Goal: Find specific page/section: Locate item on page

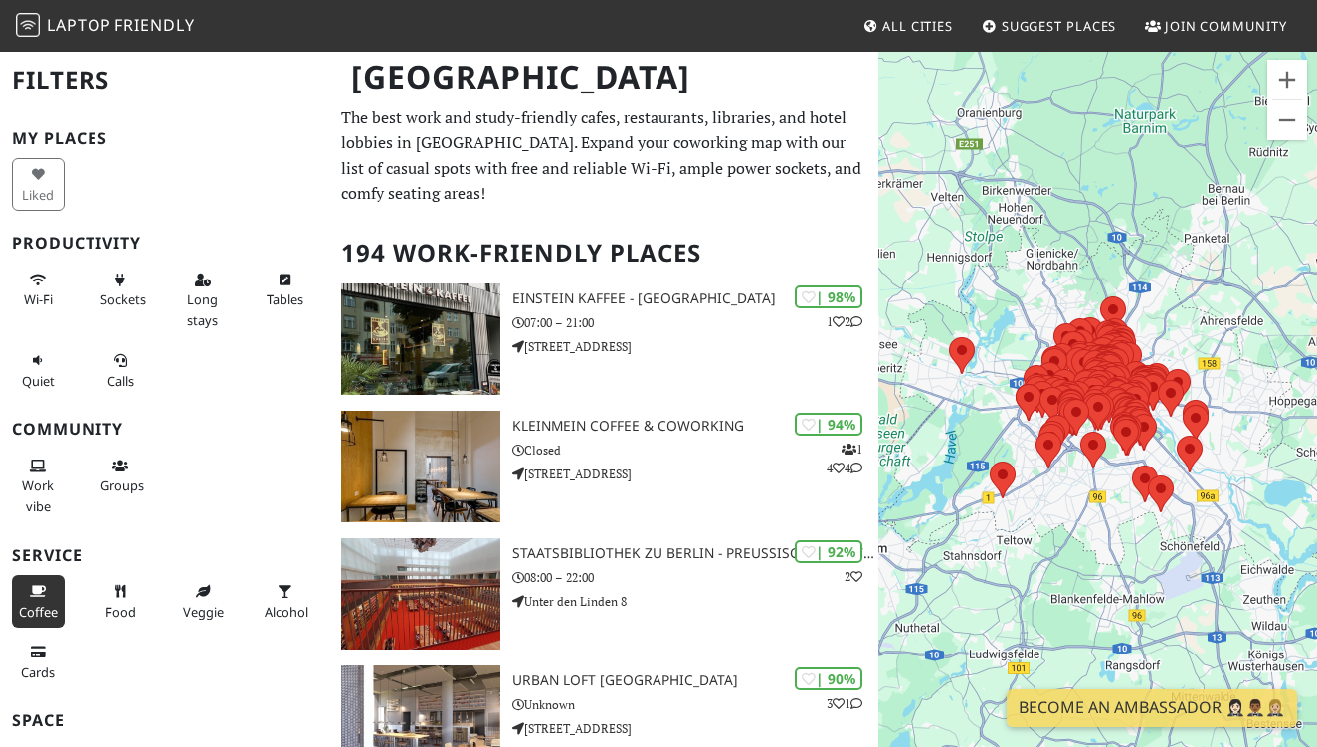
click at [41, 603] on span "Coffee" at bounding box center [38, 612] width 39 height 18
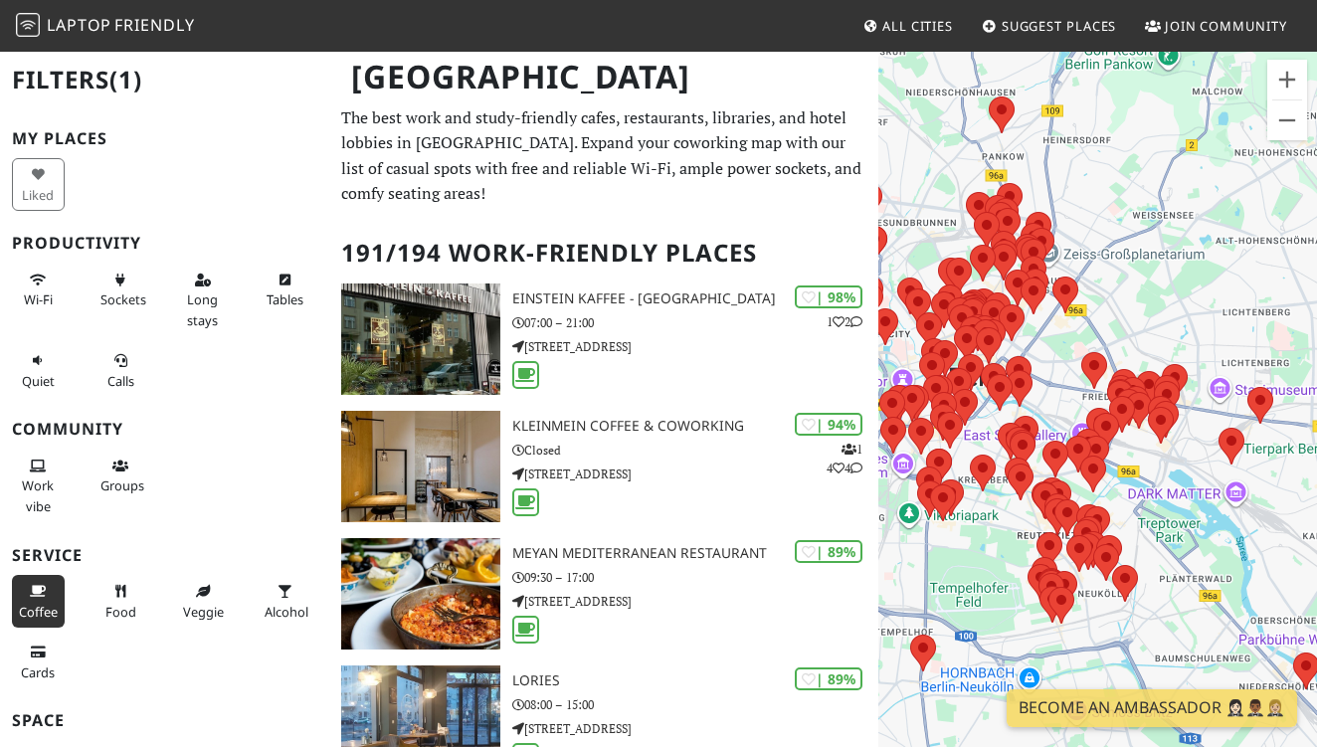
drag, startPoint x: 1053, startPoint y: 411, endPoint x: 1166, endPoint y: 367, distance: 121.6
click at [1166, 368] on div "To navigate, press the arrow keys." at bounding box center [1097, 423] width 439 height 747
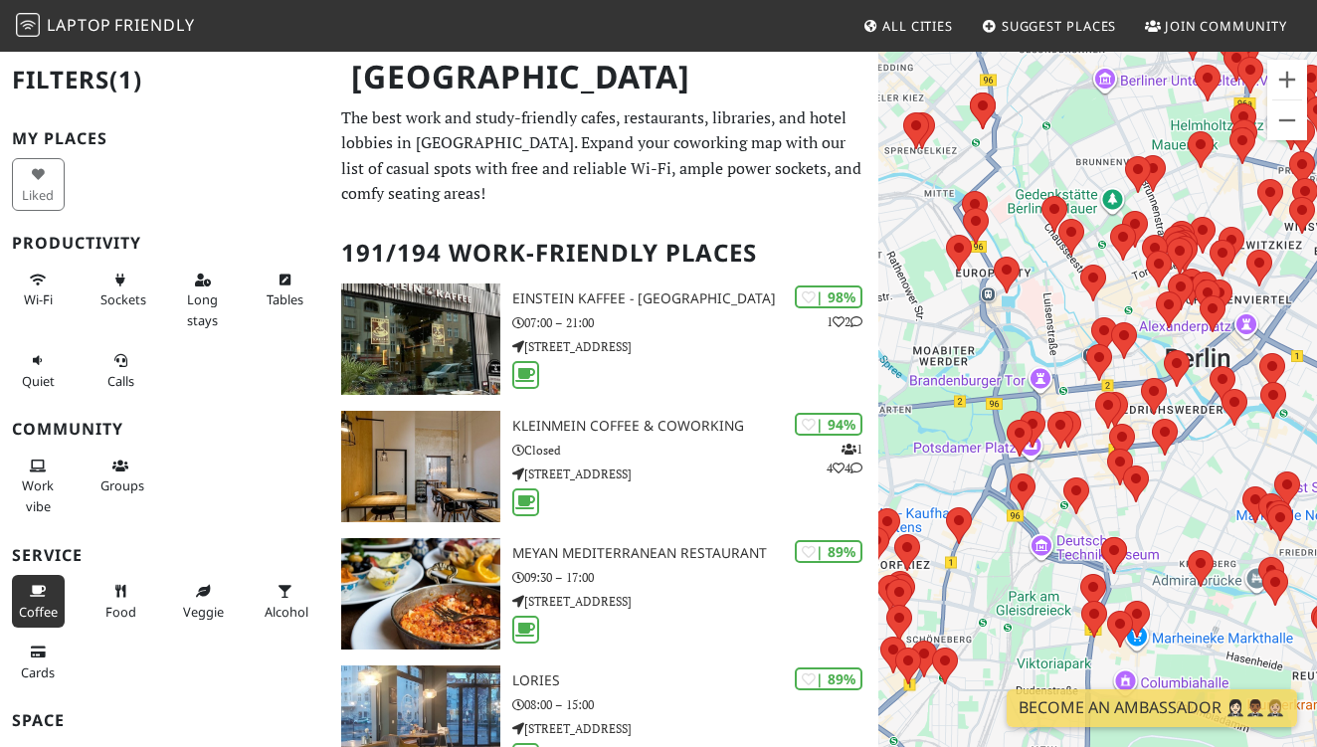
drag, startPoint x: 1010, startPoint y: 316, endPoint x: 1199, endPoint y: 335, distance: 190.0
click at [1199, 335] on div "To navigate, press the arrow keys." at bounding box center [1097, 423] width 439 height 747
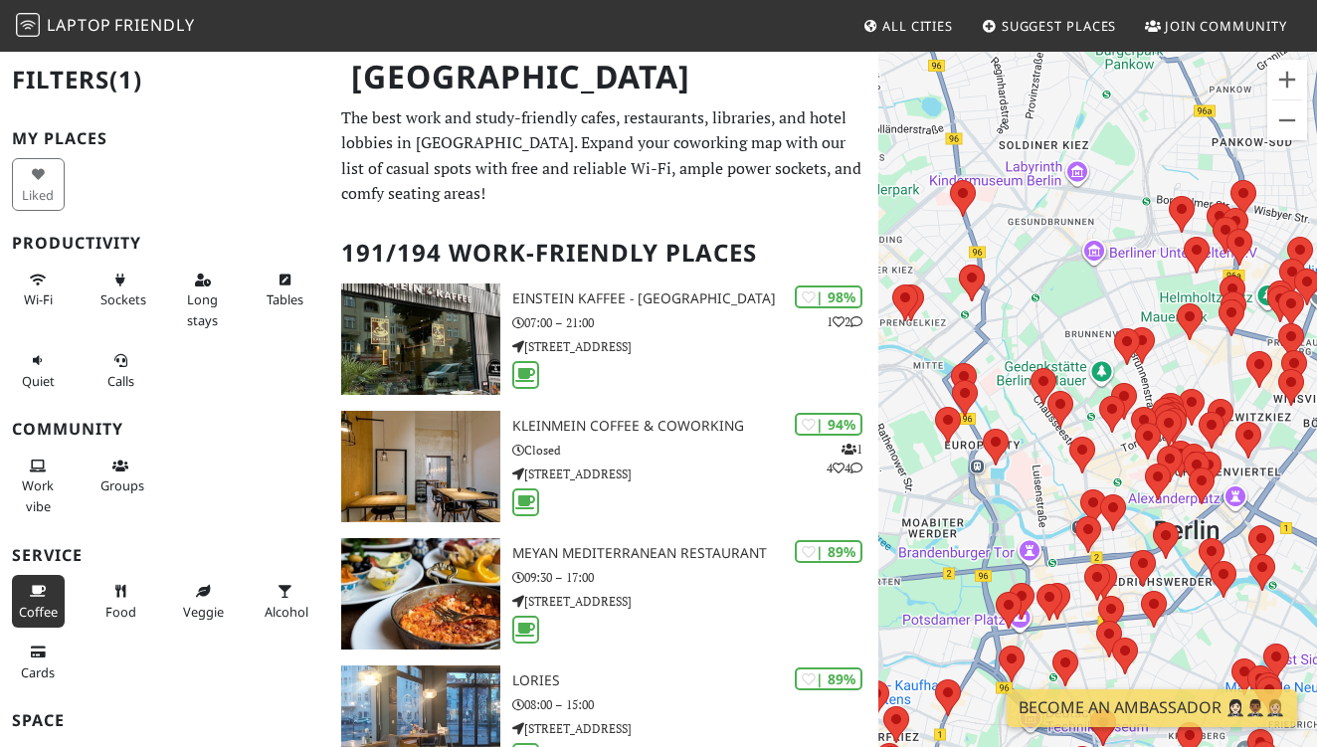
drag, startPoint x: 1149, startPoint y: 326, endPoint x: 914, endPoint y: 472, distance: 276.1
click at [914, 472] on div "To navigate, press the arrow keys." at bounding box center [1097, 423] width 439 height 747
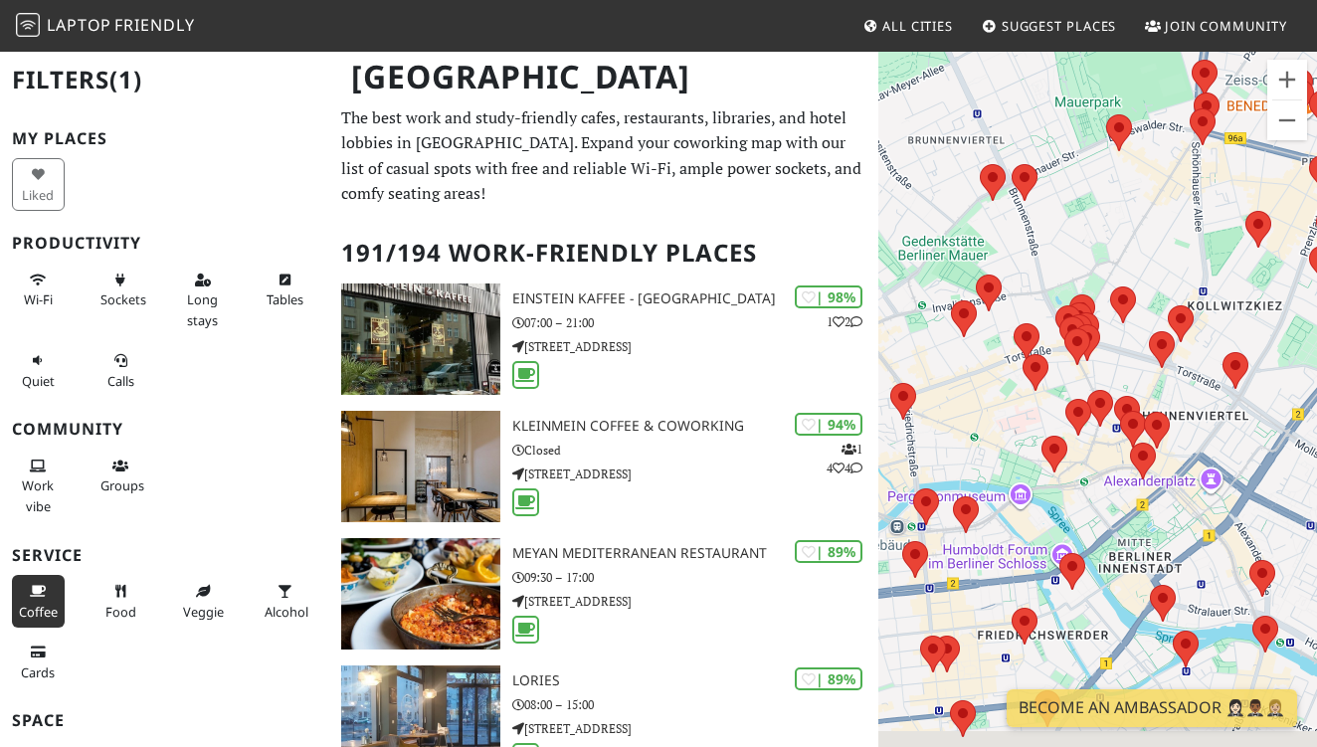
drag, startPoint x: 1197, startPoint y: 400, endPoint x: 1114, endPoint y: 233, distance: 186.4
click at [1114, 233] on div "To navigate, press the arrow keys." at bounding box center [1097, 423] width 439 height 747
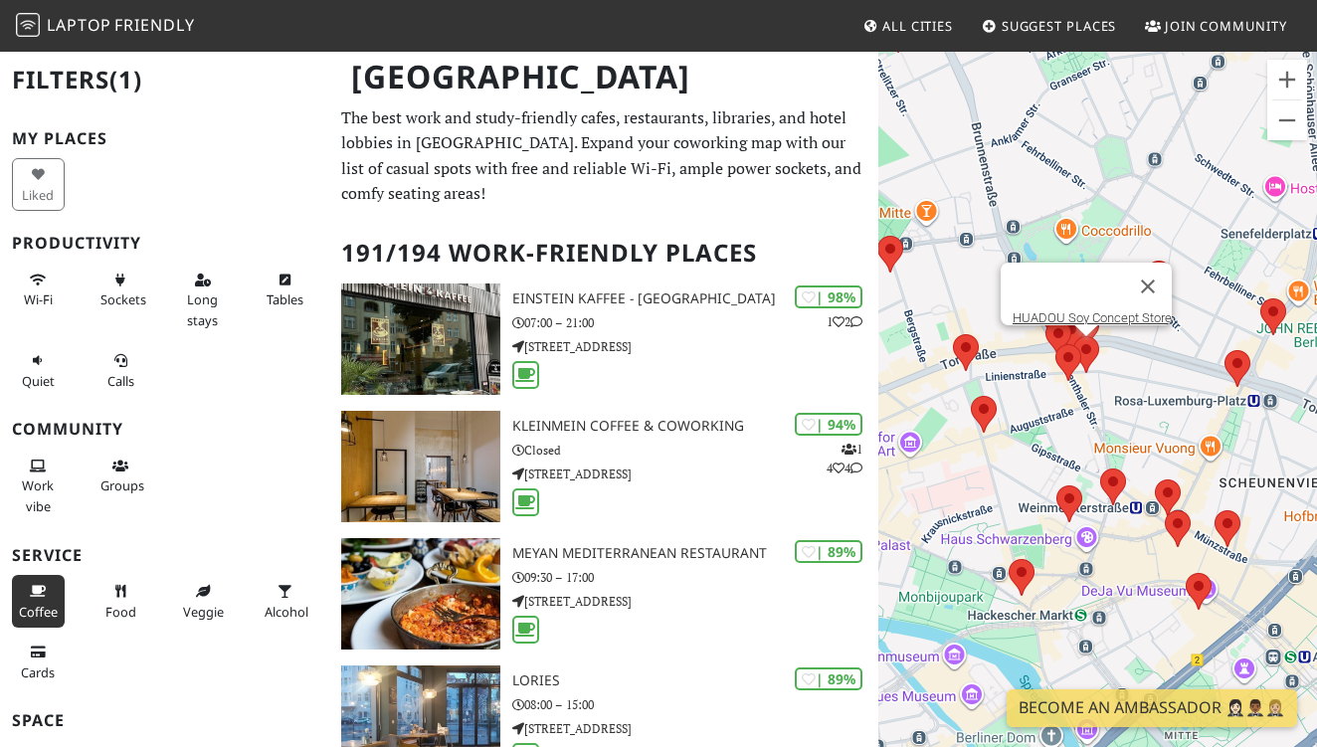
click at [1073, 336] on area at bounding box center [1073, 336] width 0 height 0
click at [1161, 267] on button "Close" at bounding box center [1148, 287] width 48 height 48
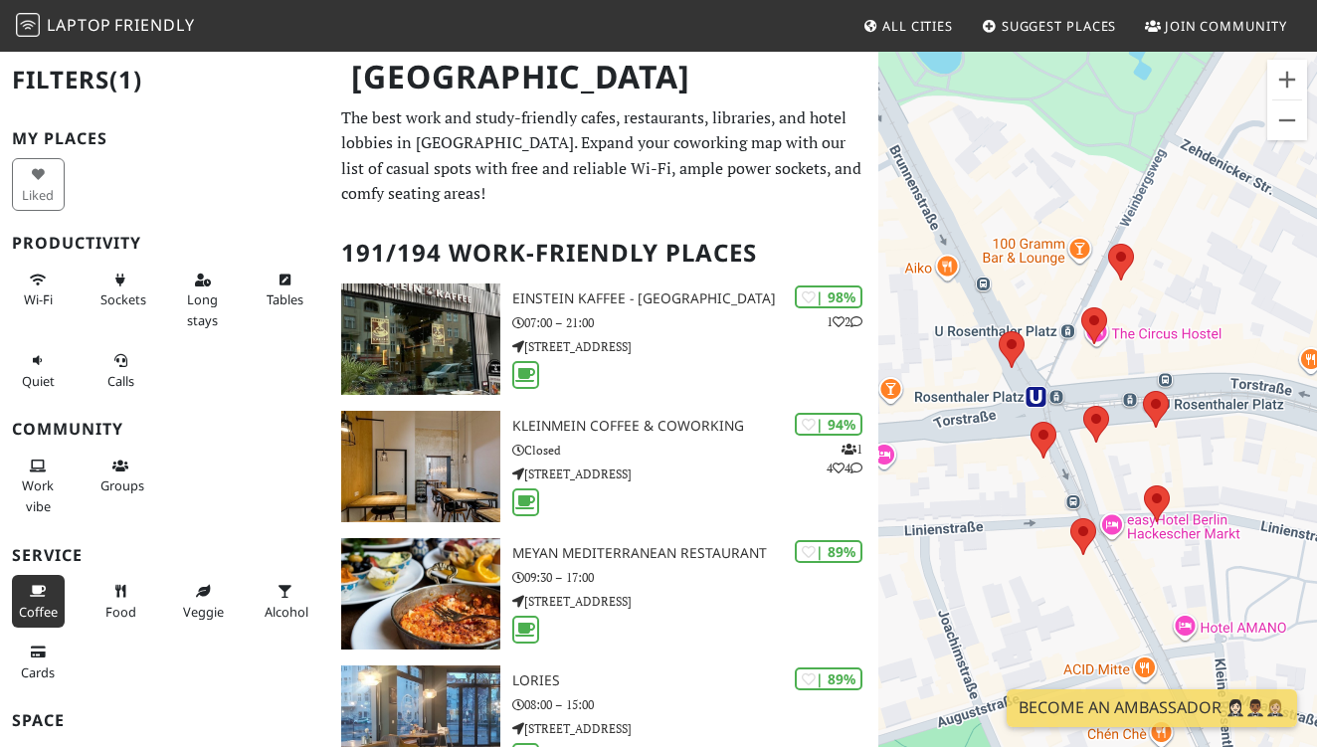
drag, startPoint x: 1167, startPoint y: 444, endPoint x: 1241, endPoint y: 444, distance: 73.6
click at [1241, 444] on div "To navigate, press the arrow keys." at bounding box center [1097, 423] width 439 height 747
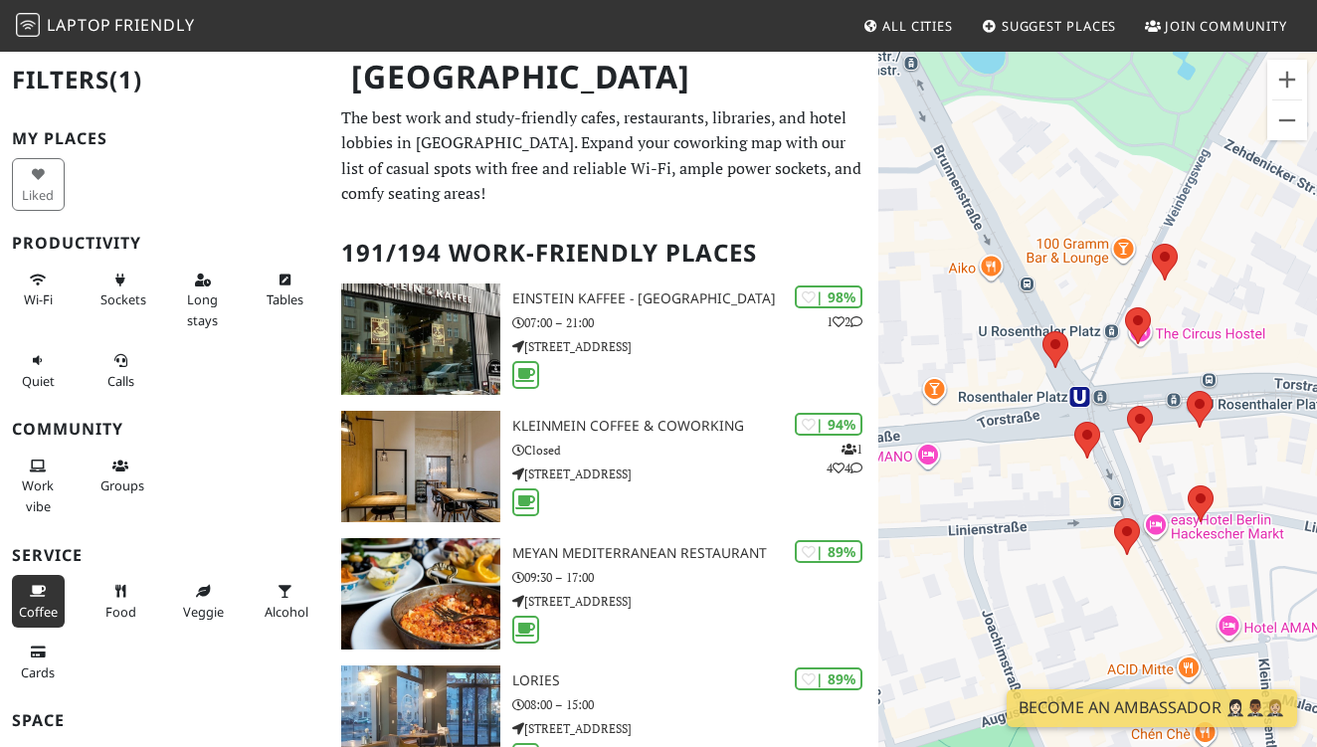
drag, startPoint x: 1043, startPoint y: 374, endPoint x: 1091, endPoint y: 375, distance: 48.8
click at [1091, 375] on div "To navigate, press the arrow keys." at bounding box center [1097, 423] width 439 height 747
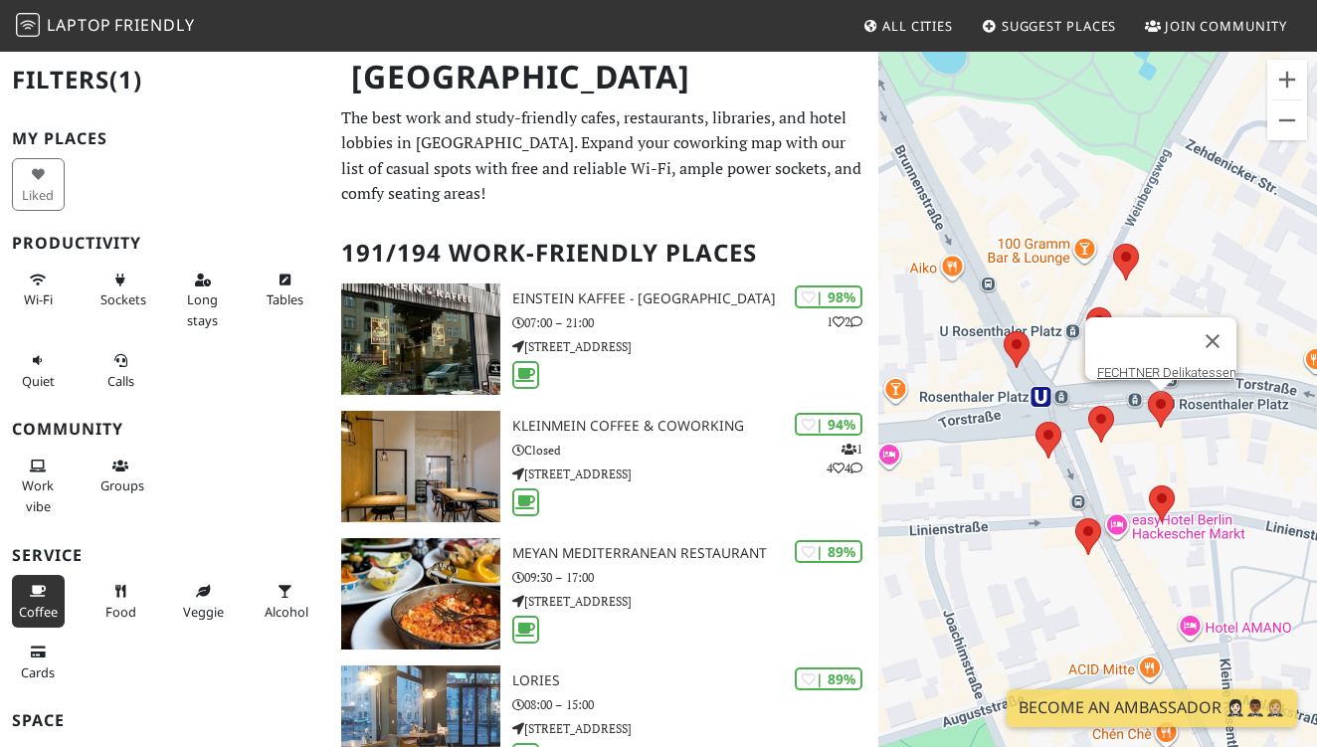
click at [1148, 391] on area at bounding box center [1148, 391] width 0 height 0
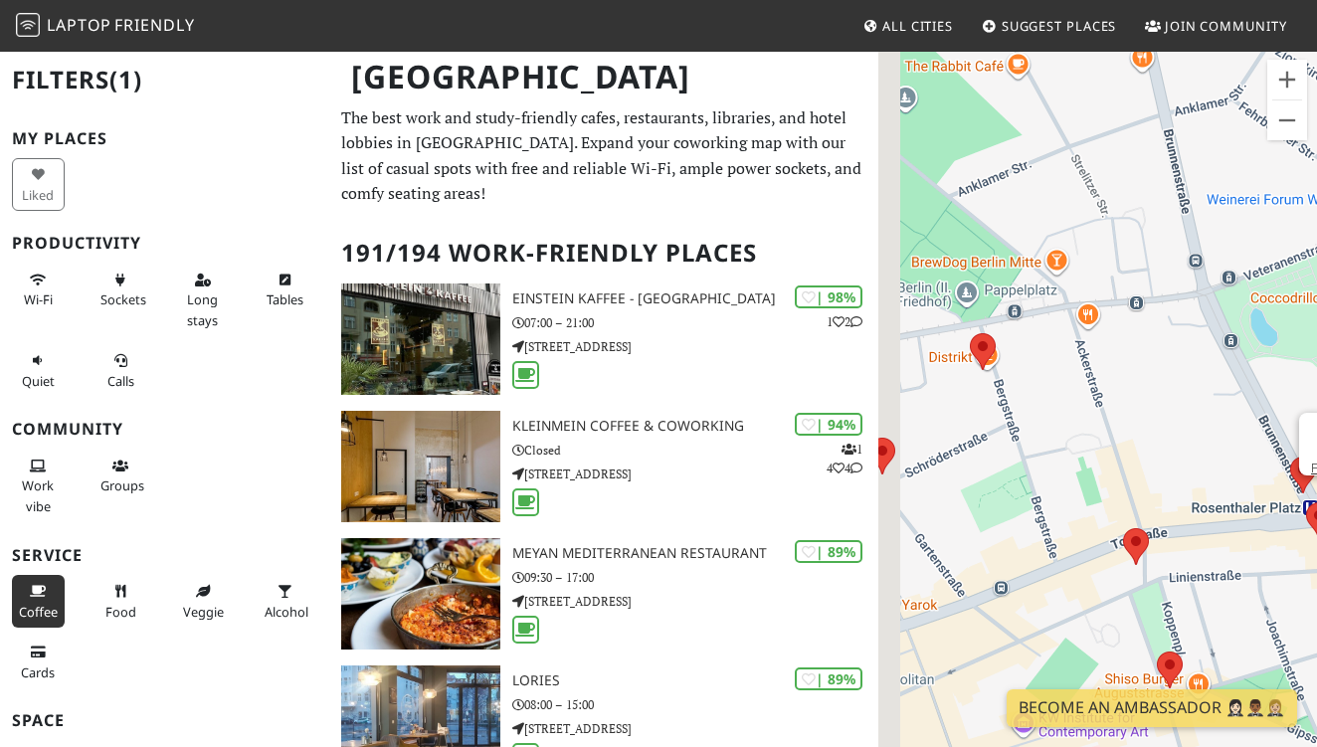
drag, startPoint x: 1042, startPoint y: 400, endPoint x: 1197, endPoint y: 458, distance: 165.6
click at [1197, 458] on div "To navigate, press the arrow keys. FECHTNER Delikatessen" at bounding box center [1097, 423] width 439 height 747
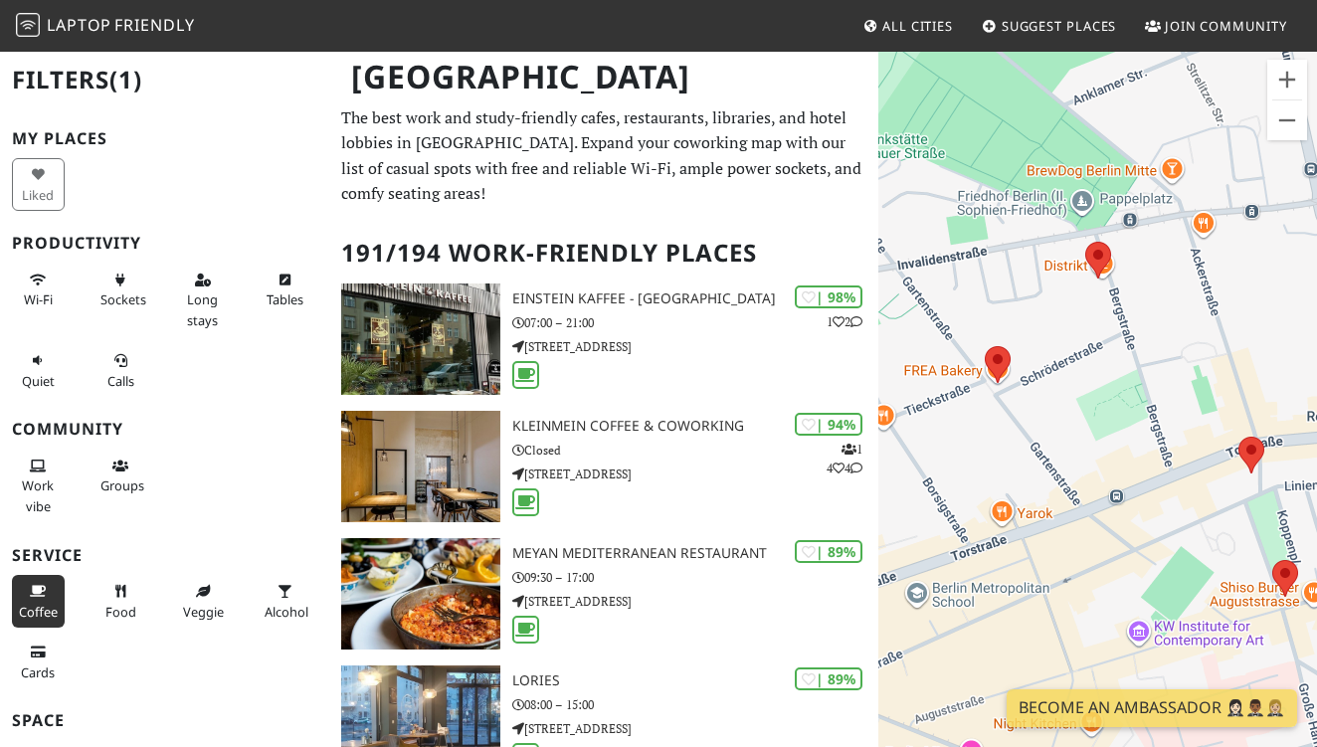
drag, startPoint x: 1080, startPoint y: 412, endPoint x: 1154, endPoint y: 312, distance: 123.8
click at [1154, 312] on div "To navigate, press the arrow keys. FECHTNER Delikatessen" at bounding box center [1097, 423] width 439 height 747
click at [985, 346] on area at bounding box center [985, 346] width 0 height 0
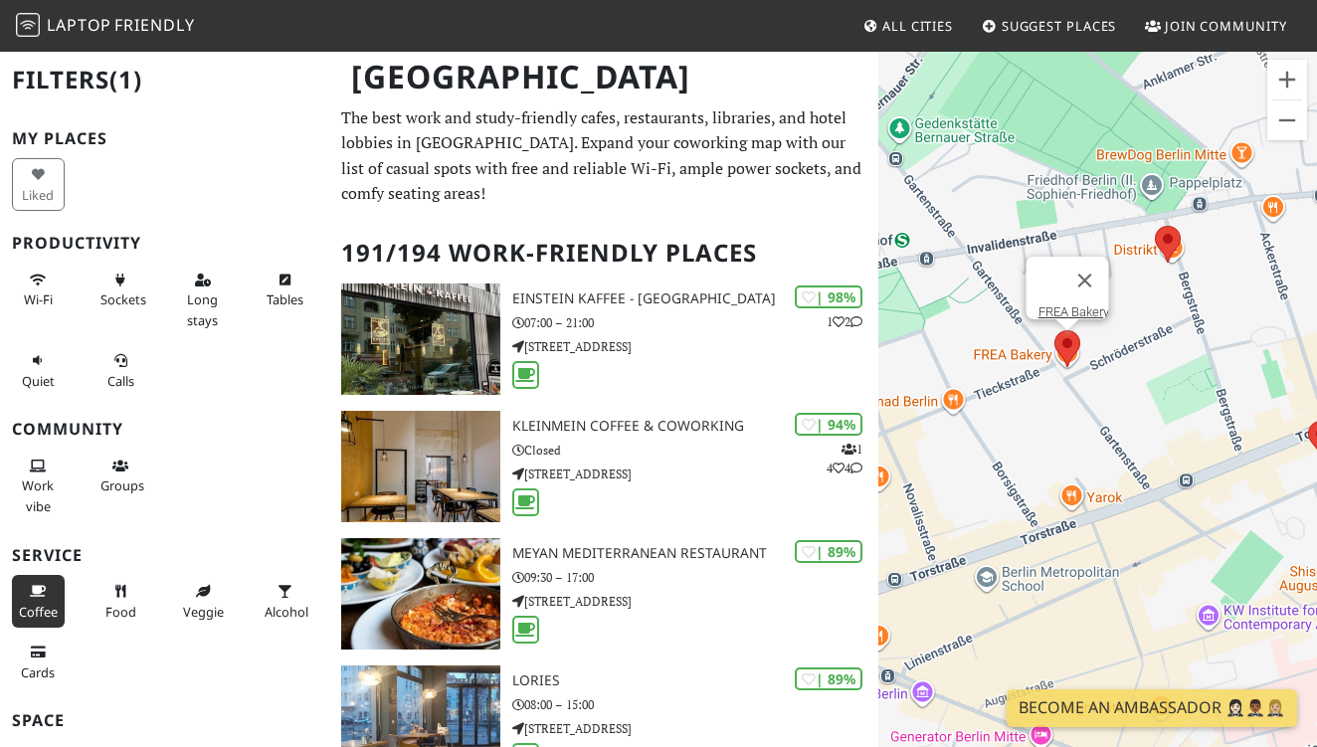
drag, startPoint x: 1058, startPoint y: 441, endPoint x: 1144, endPoint y: 419, distance: 89.3
click at [1144, 420] on div "To navigate, press the arrow keys. FREA Bakery" at bounding box center [1097, 423] width 439 height 747
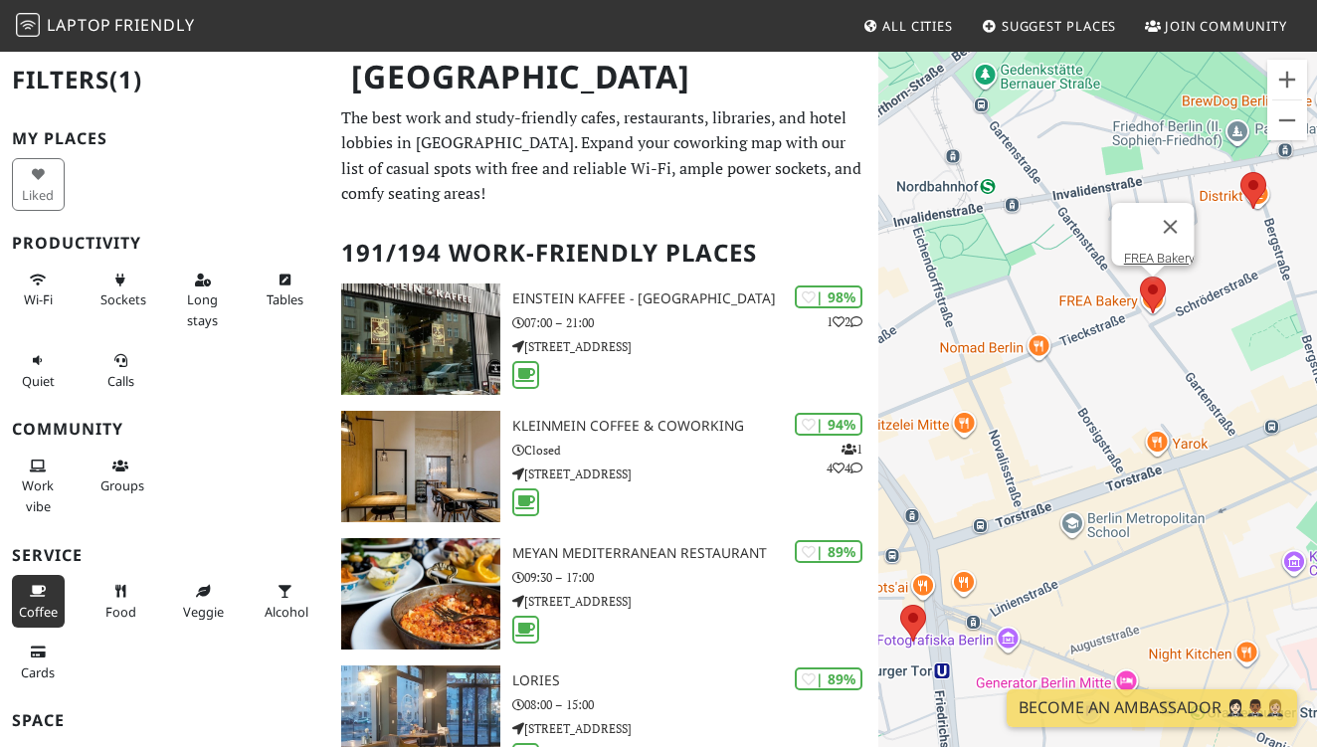
drag, startPoint x: 989, startPoint y: 558, endPoint x: 1092, endPoint y: 386, distance: 200.8
click at [1092, 388] on div "To navigate, press the arrow keys. FREA Bakery" at bounding box center [1097, 423] width 439 height 747
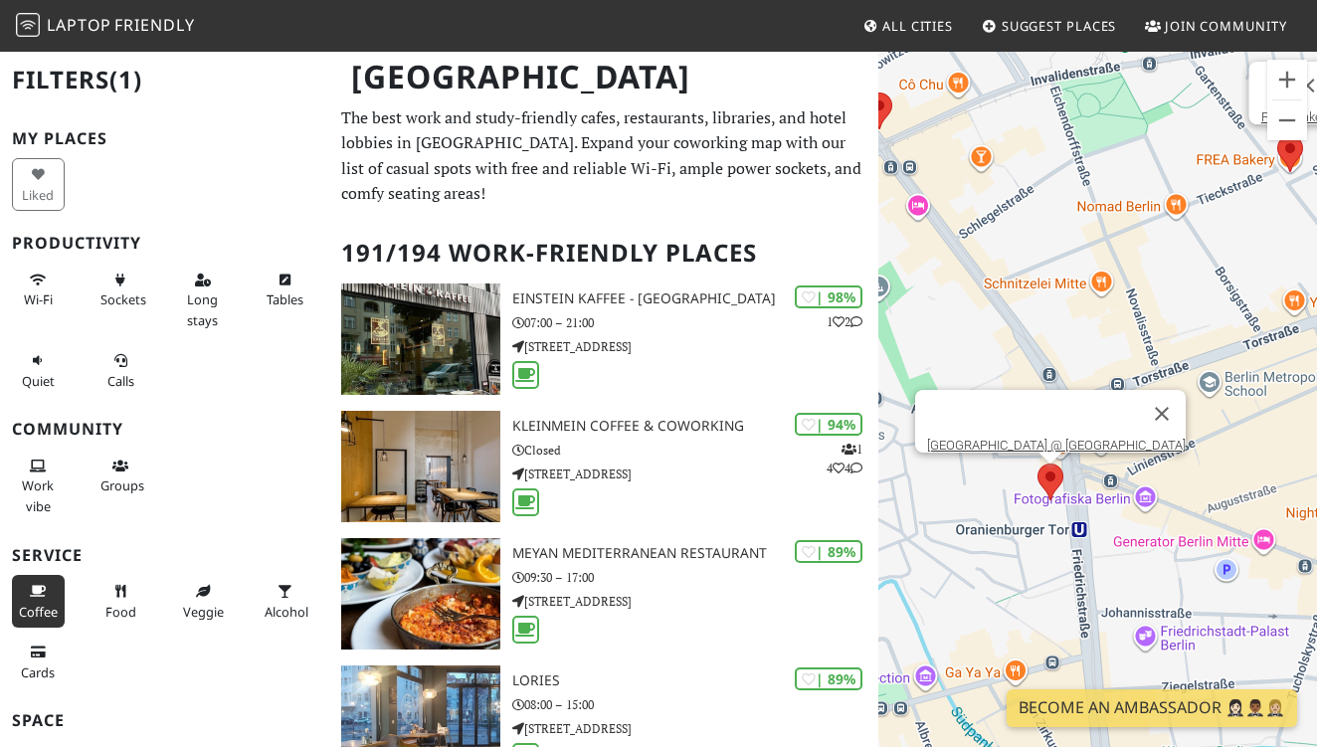
click at [1038, 464] on area at bounding box center [1038, 464] width 0 height 0
